Goal: Transaction & Acquisition: Purchase product/service

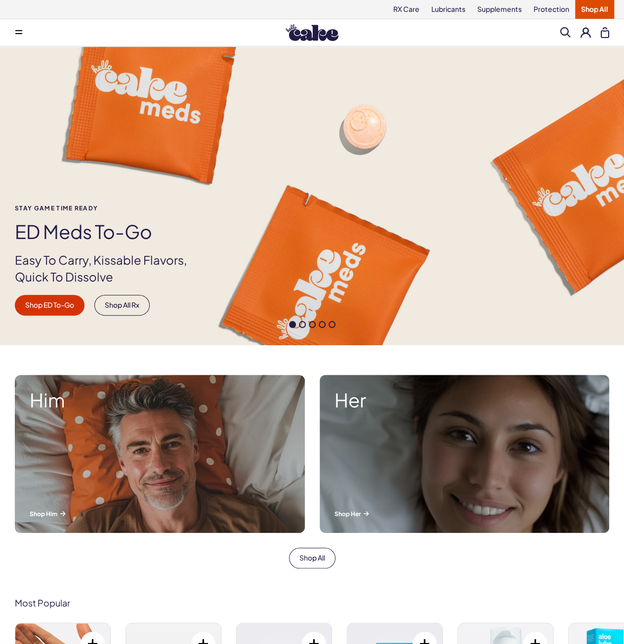
click at [445, 294] on div "Stay Game time ready ED Meds to-go Easy To Carry, Kissable Flavors, Quick To Di…" at bounding box center [312, 260] width 624 height 111
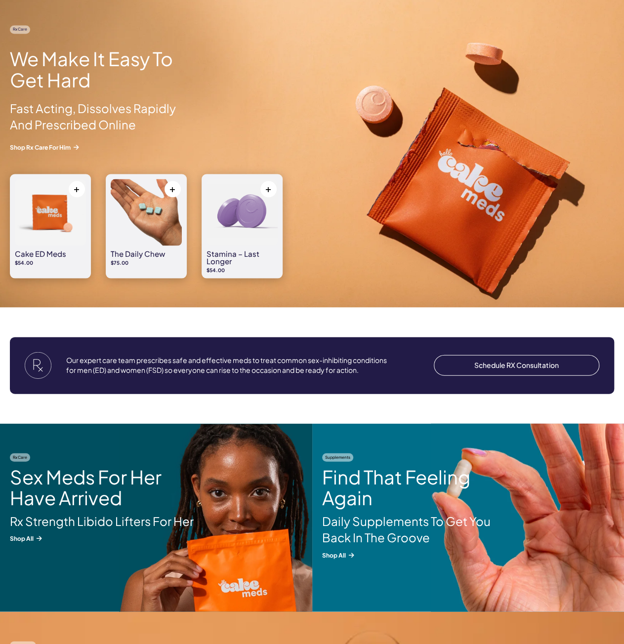
scroll to position [889, 0]
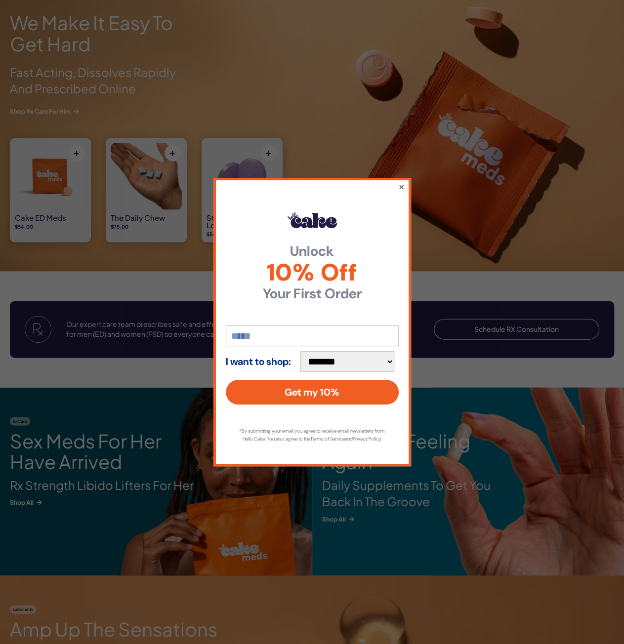
click at [401, 182] on button "×" at bounding box center [401, 186] width 6 height 12
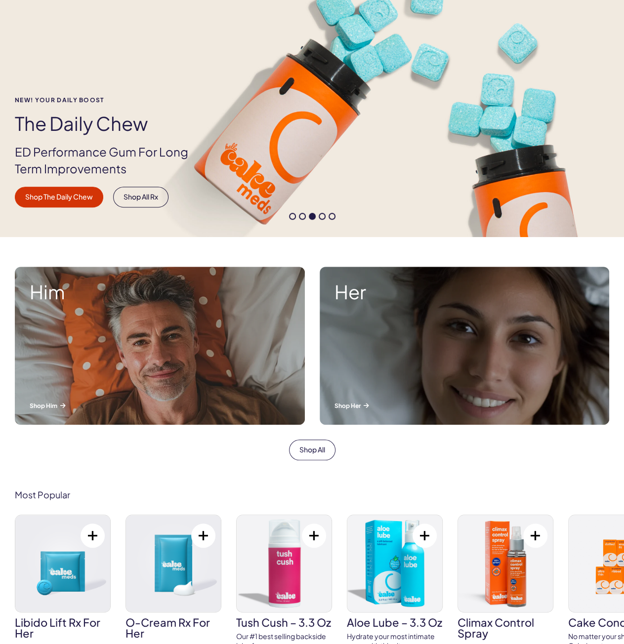
scroll to position [0, 0]
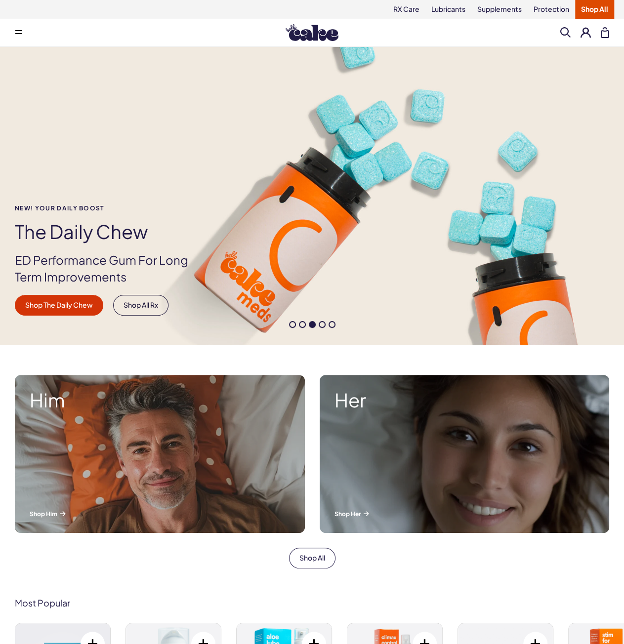
click at [292, 323] on span at bounding box center [292, 324] width 7 height 7
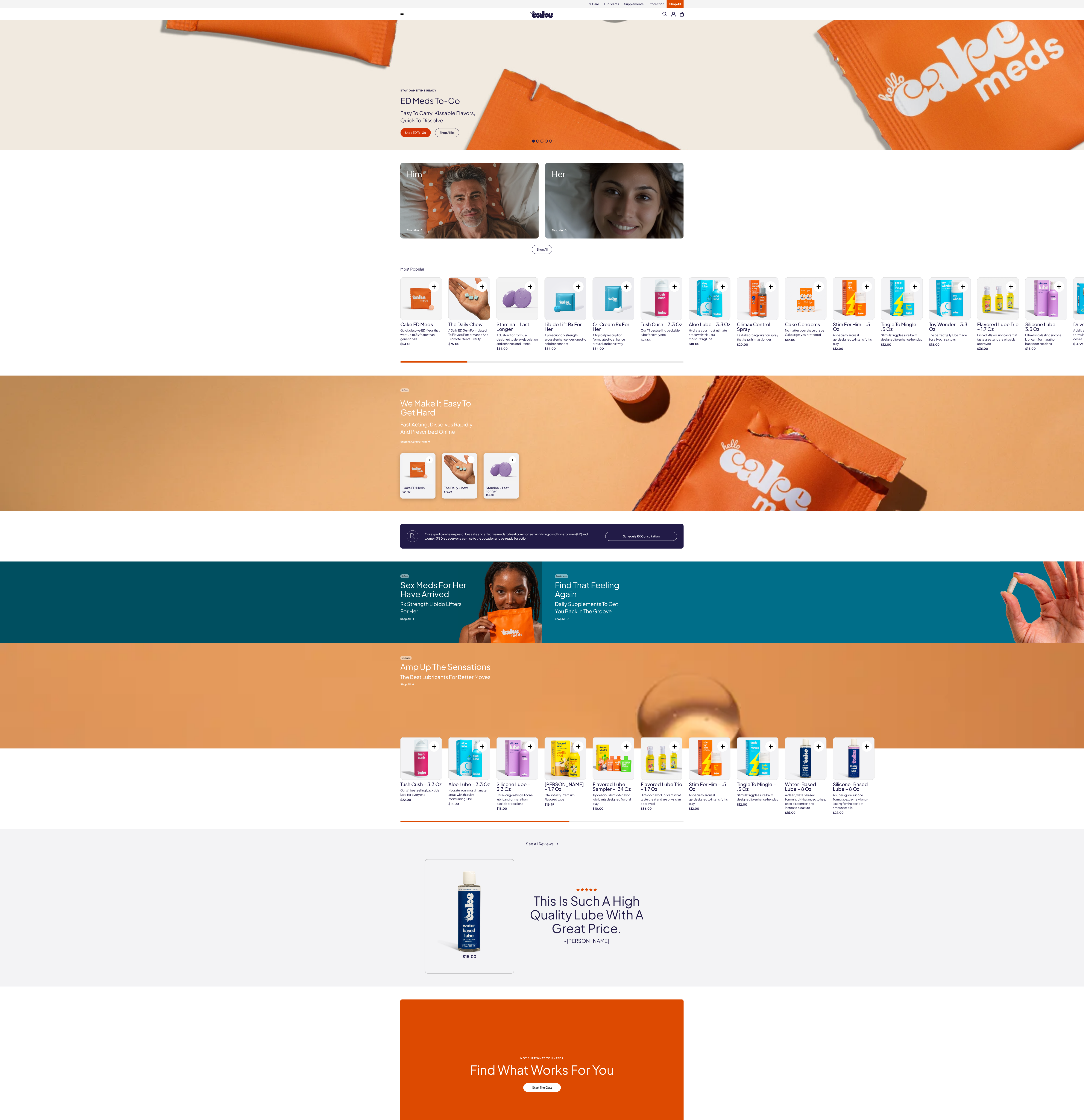
click at [339, 671] on img at bounding box center [542, 696] width 1084 height 105
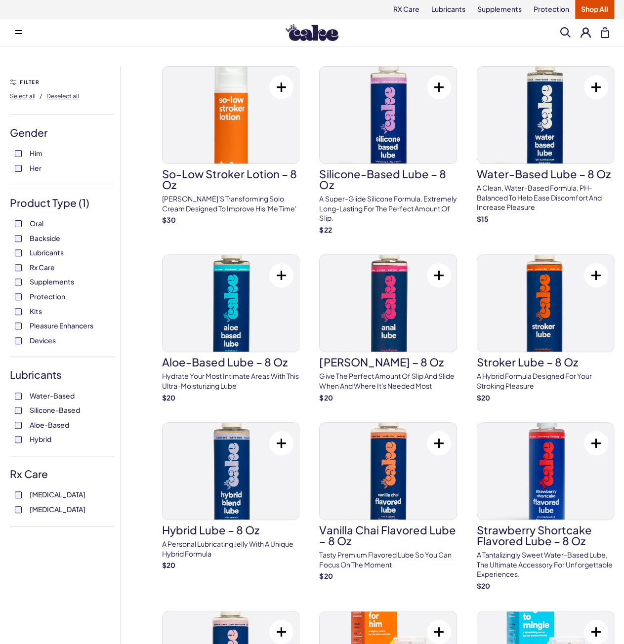
click at [305, 38] on img at bounding box center [311, 32] width 53 height 17
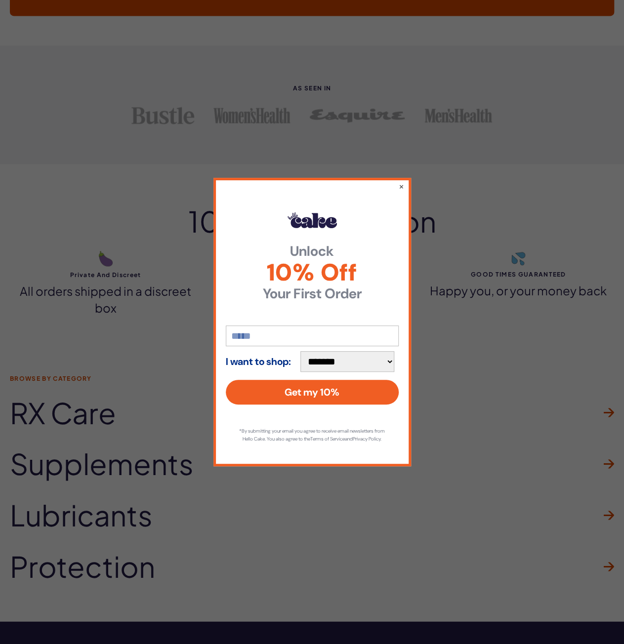
scroll to position [2716, 0]
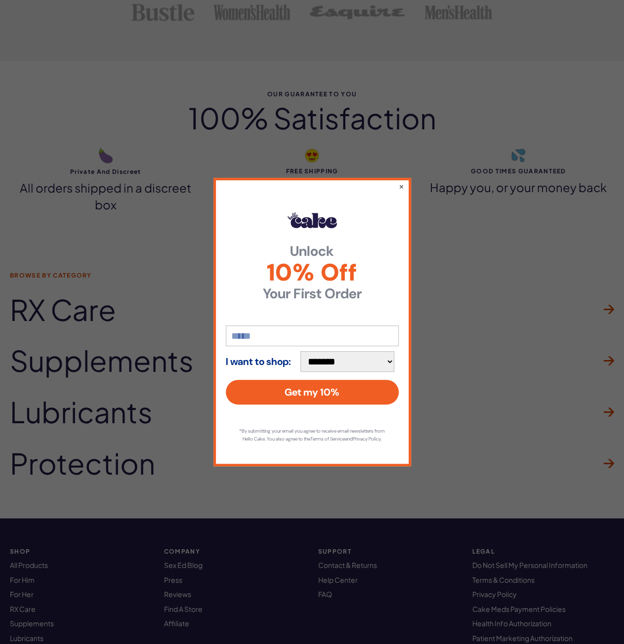
click at [404, 178] on div "**********" at bounding box center [312, 322] width 198 height 288
click at [402, 180] on button "×" at bounding box center [401, 186] width 6 height 12
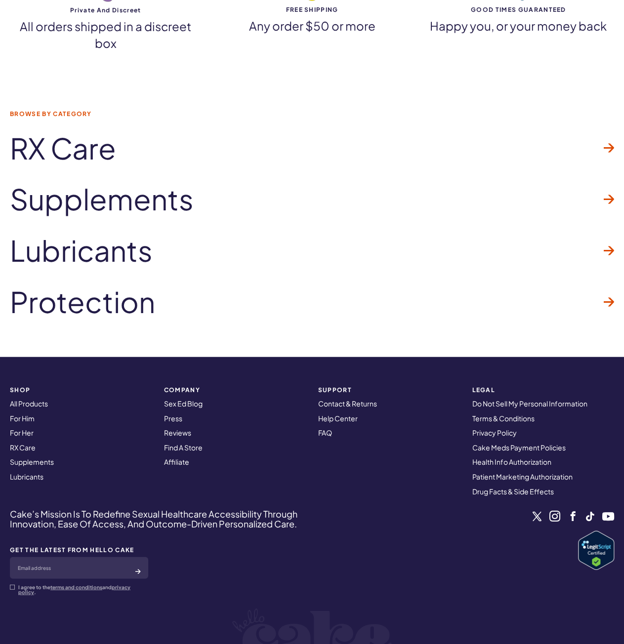
scroll to position [2939, 0]
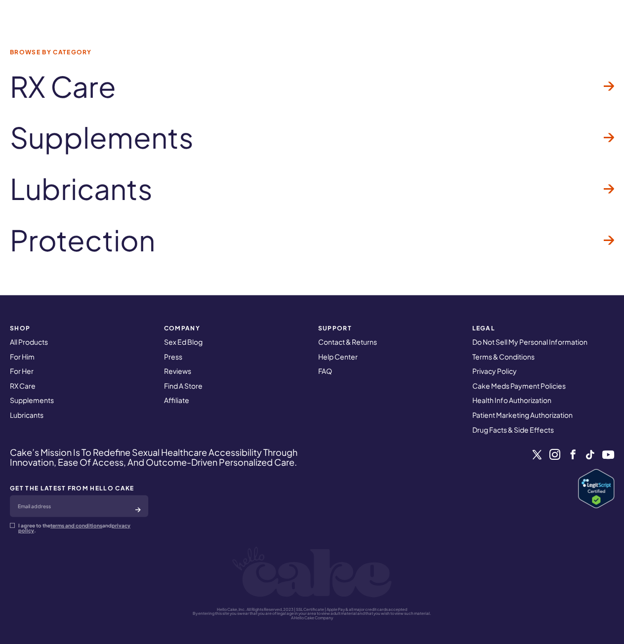
drag, startPoint x: 307, startPoint y: 566, endPoint x: 311, endPoint y: 537, distance: 29.9
drag, startPoint x: 296, startPoint y: 260, endPoint x: 296, endPoint y: 199, distance: 60.7
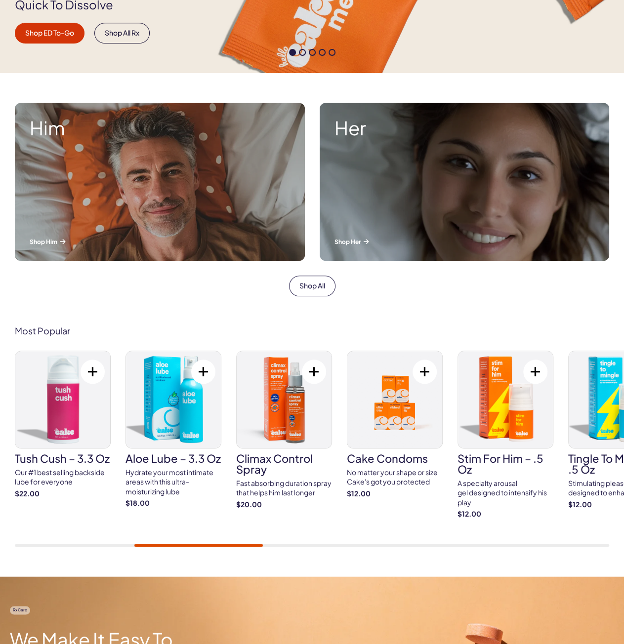
scroll to position [0, 0]
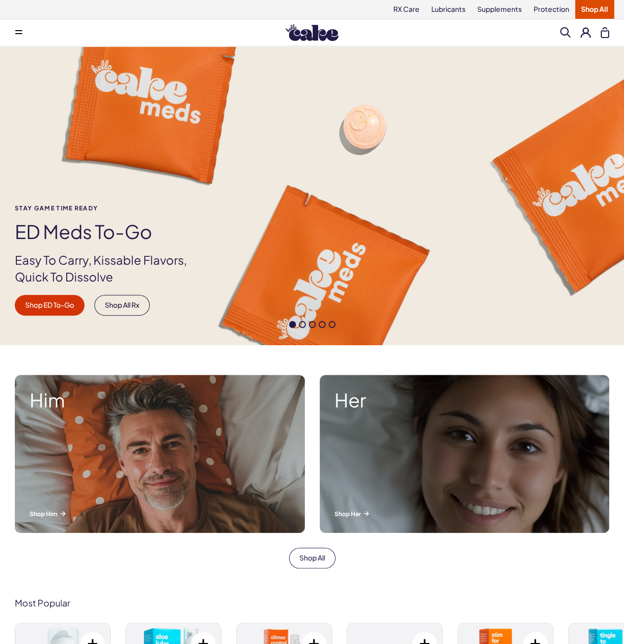
click at [487, 302] on div "Stay Game time ready ED Meds to-go Easy To Carry, Kissable Flavors, Quick To Di…" at bounding box center [312, 260] width 624 height 111
click at [303, 324] on span at bounding box center [302, 324] width 7 height 7
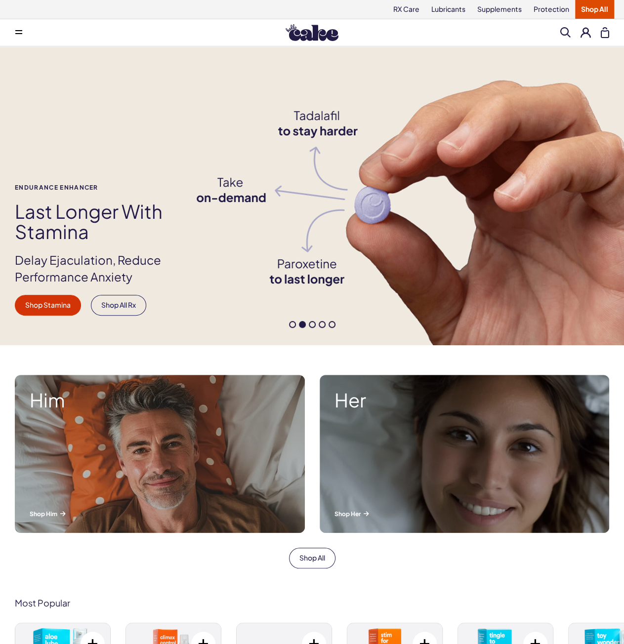
click at [313, 325] on span at bounding box center [312, 324] width 7 height 7
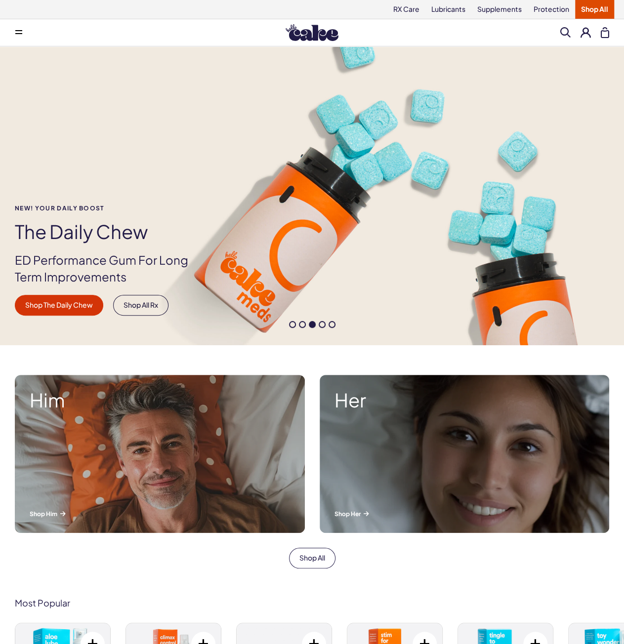
click at [324, 325] on span at bounding box center [322, 324] width 7 height 7
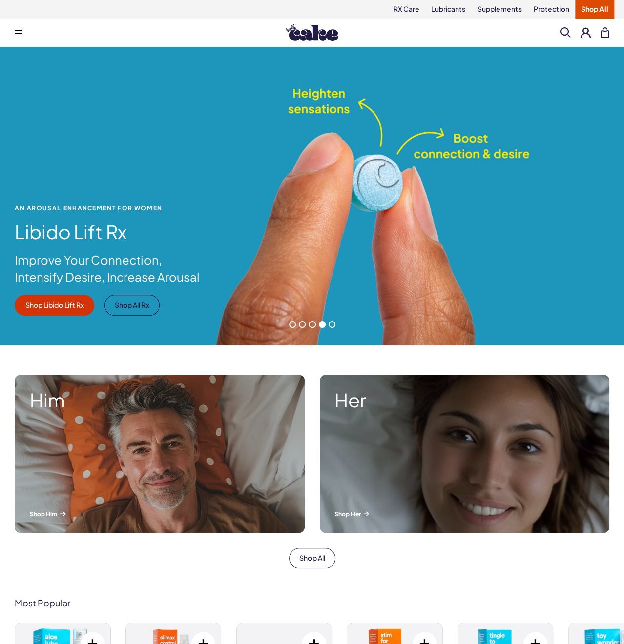
click at [332, 325] on span at bounding box center [331, 324] width 7 height 7
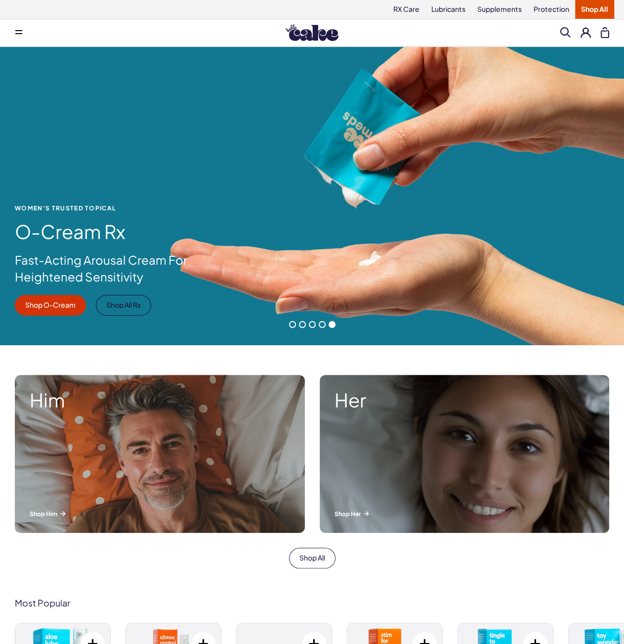
click at [312, 325] on span at bounding box center [312, 324] width 7 height 7
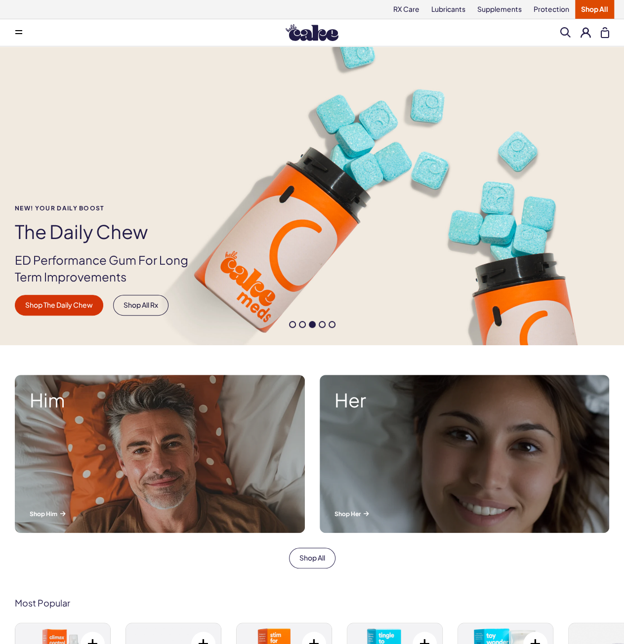
click at [302, 325] on span at bounding box center [302, 324] width 7 height 7
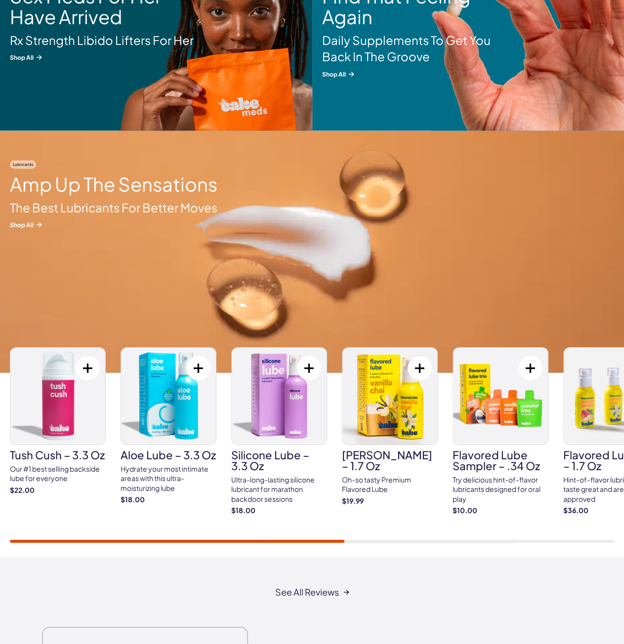
scroll to position [1284, 0]
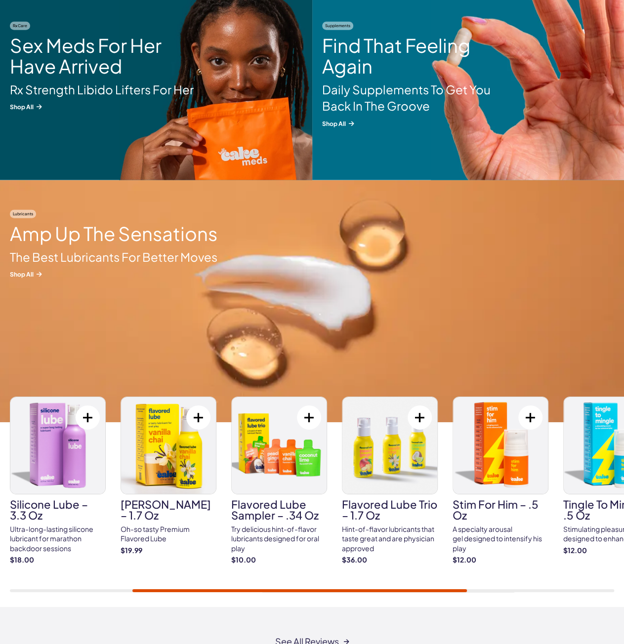
click at [171, 339] on img at bounding box center [312, 301] width 624 height 242
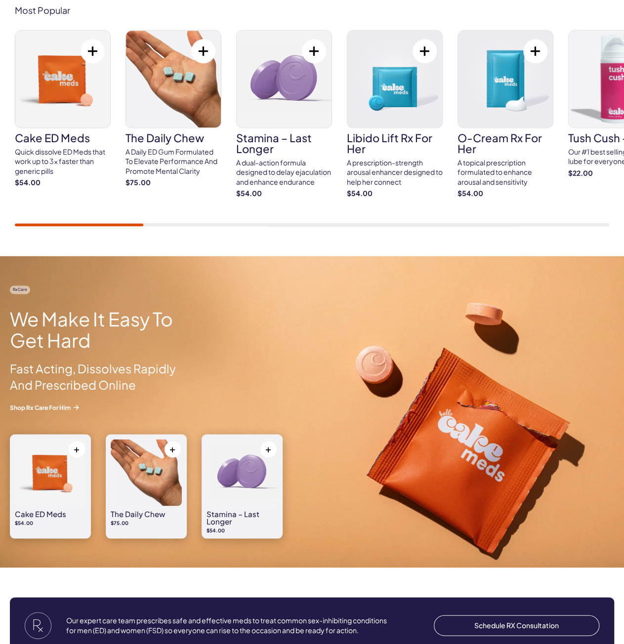
scroll to position [938, 0]
